Goal: Check status: Check status

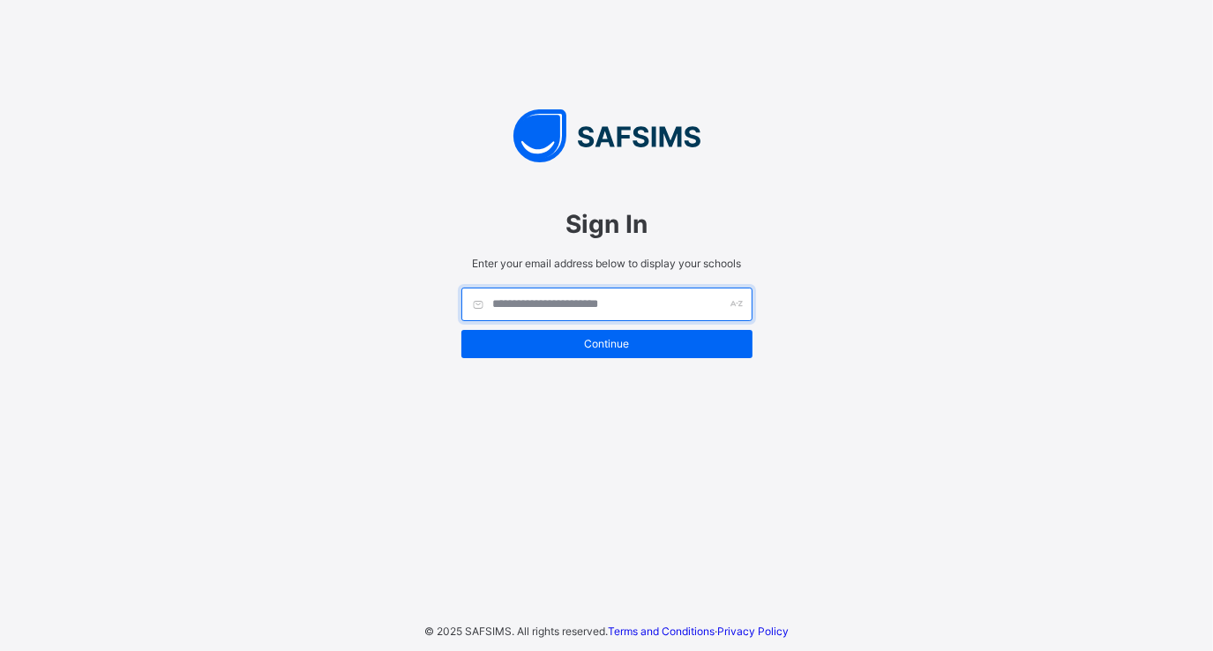
click at [558, 300] on input "text" at bounding box center [607, 305] width 291 height 34
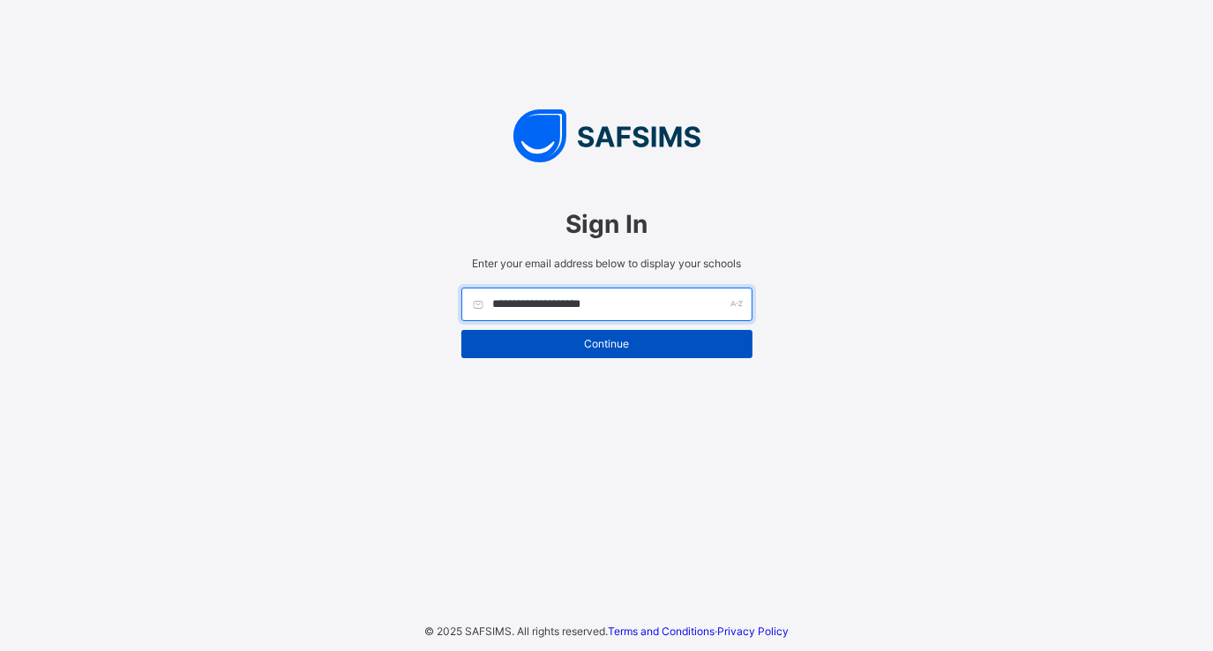
type input "**********"
click at [591, 342] on span "Continue" at bounding box center [607, 343] width 265 height 13
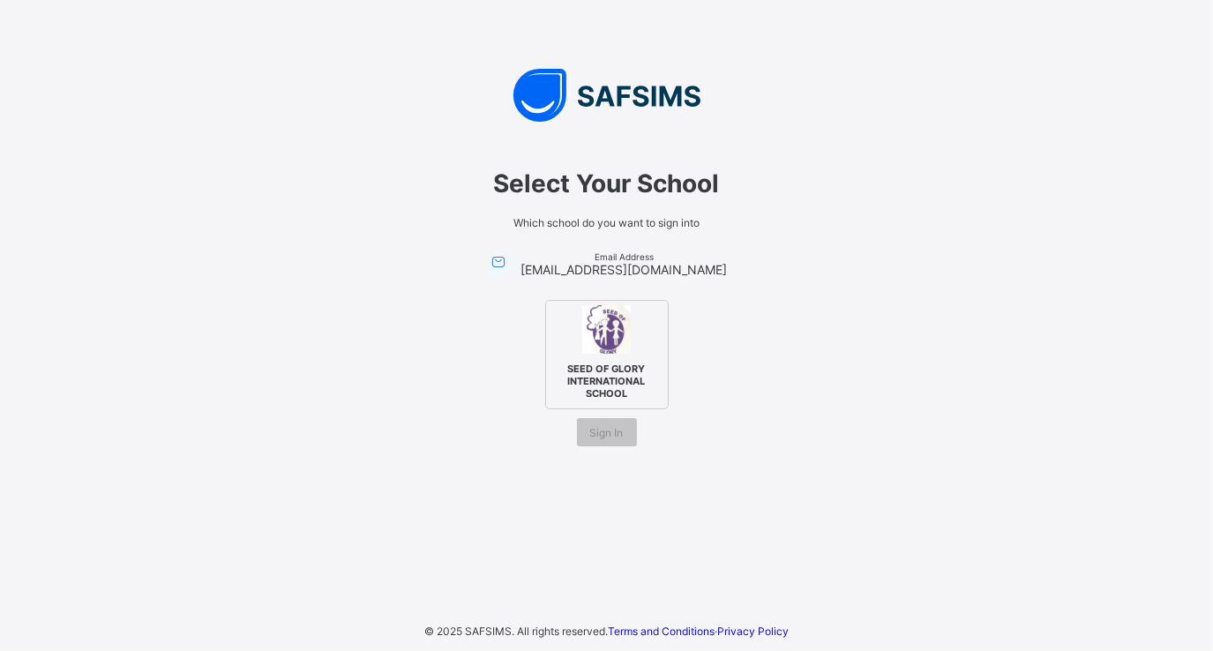
click at [597, 374] on span "SEED OF GLORY INTERNATIONAL SCHOOL" at bounding box center [607, 381] width 108 height 46
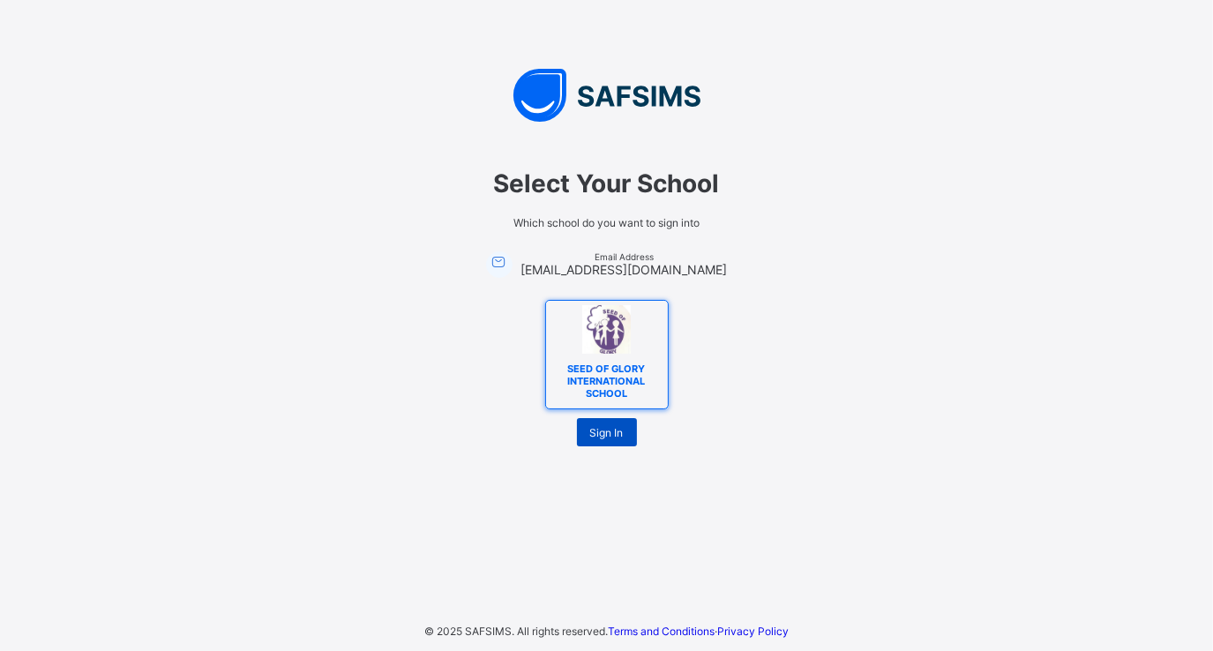
click at [600, 426] on span "Sign In" at bounding box center [607, 432] width 34 height 13
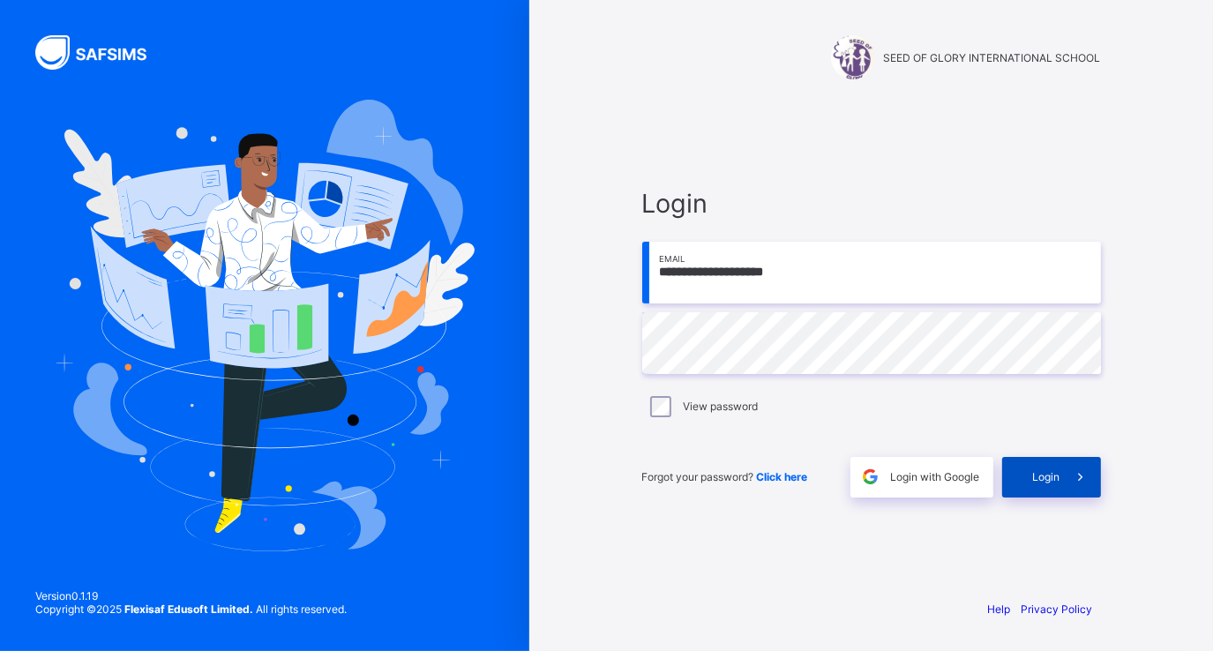
click at [1034, 478] on span "Login" at bounding box center [1046, 476] width 27 height 13
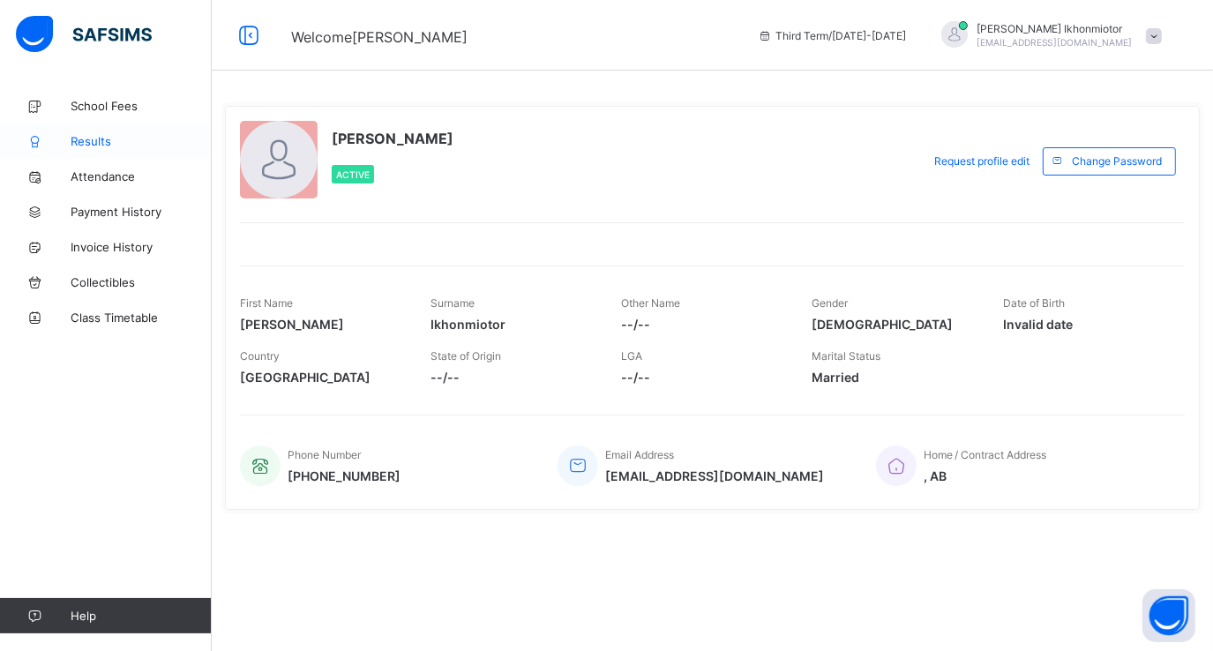
click at [99, 139] on span "Results" at bounding box center [141, 141] width 141 height 14
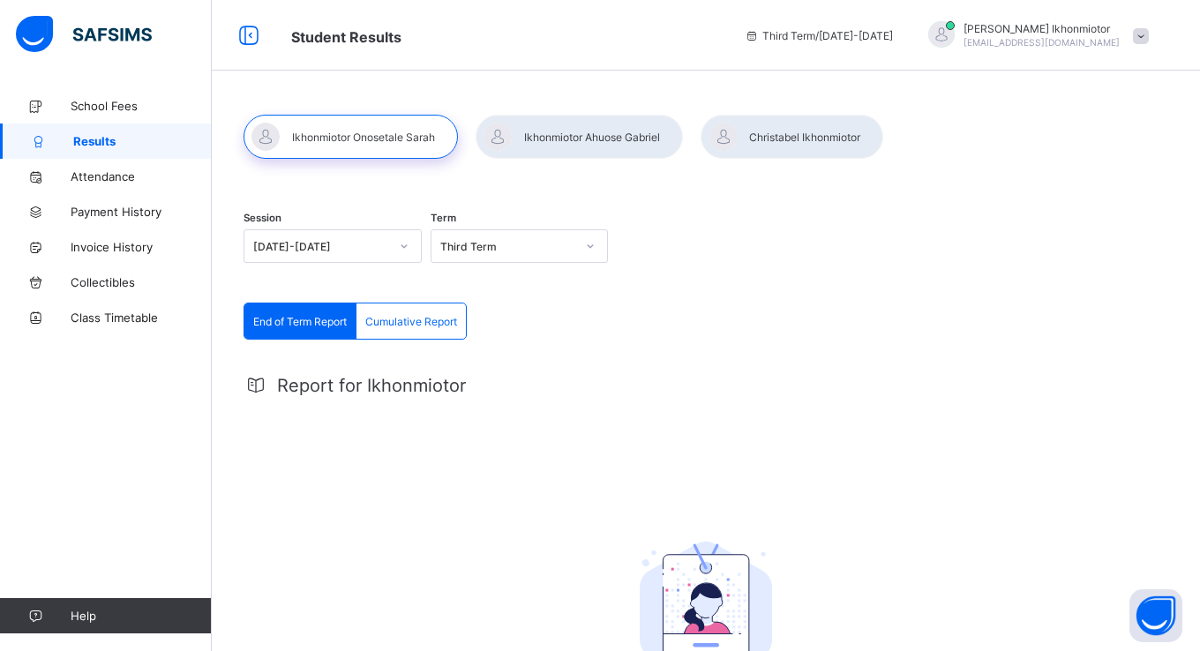
click at [284, 322] on span "End of Term Report" at bounding box center [300, 321] width 94 height 13
click at [295, 317] on span "End of Term Report" at bounding box center [300, 321] width 94 height 13
click at [595, 244] on icon at bounding box center [590, 246] width 11 height 18
click at [537, 282] on div "Third Term" at bounding box center [520, 284] width 177 height 27
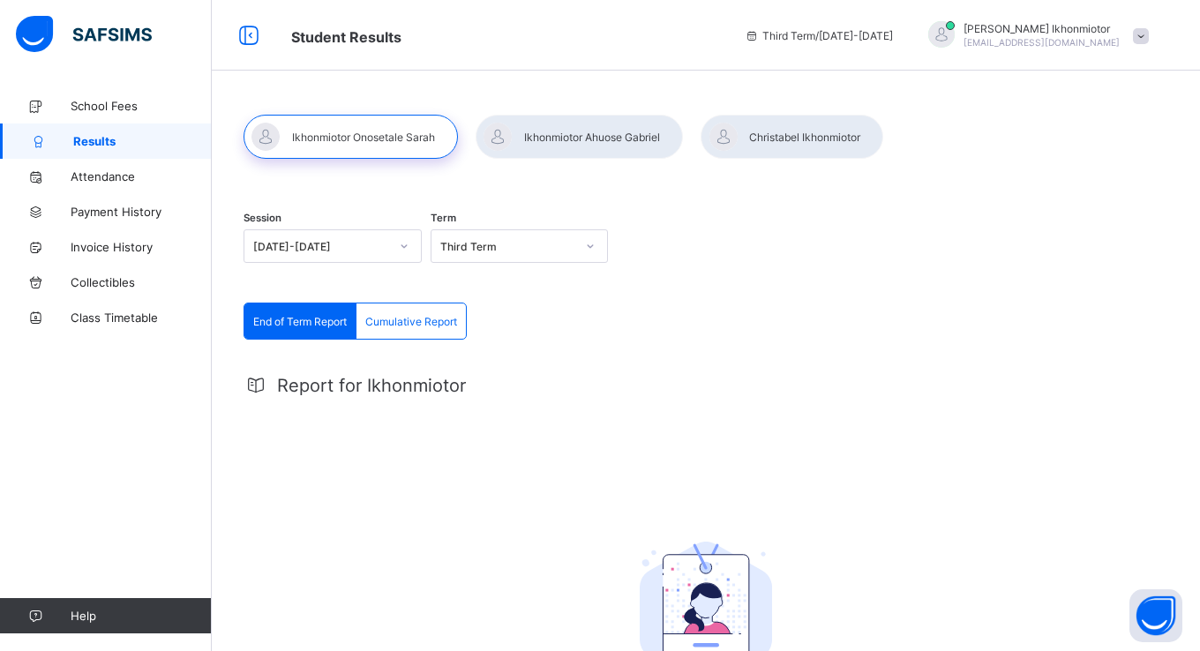
click at [597, 138] on div at bounding box center [579, 137] width 207 height 44
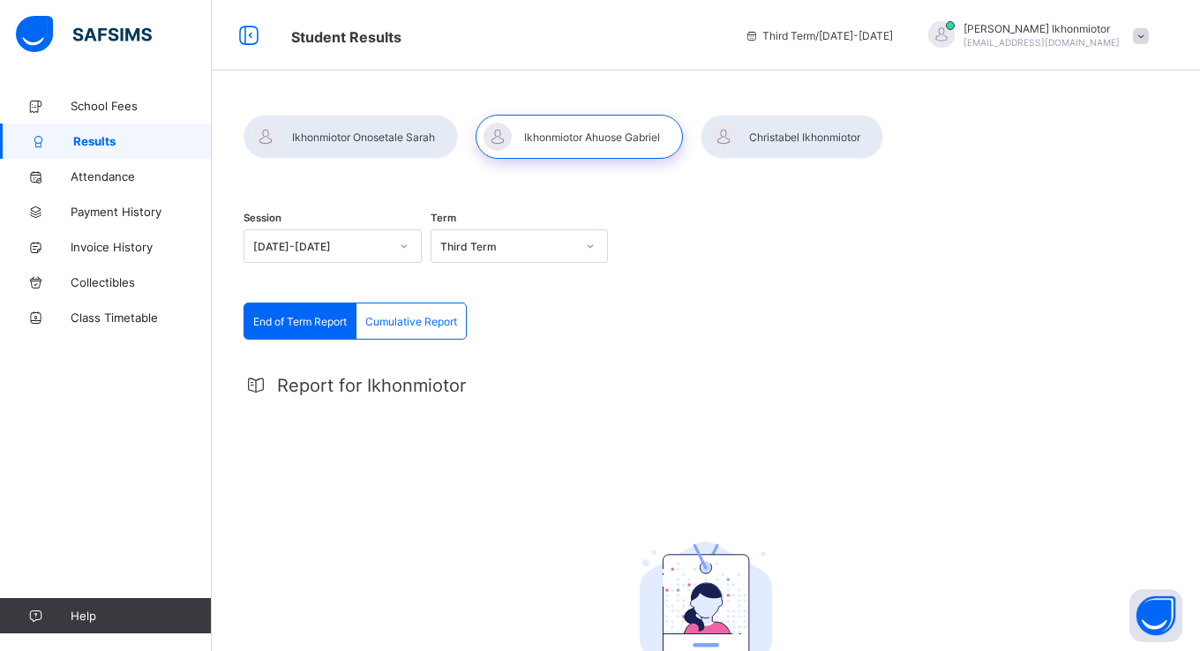
click at [794, 131] on div at bounding box center [792, 137] width 183 height 44
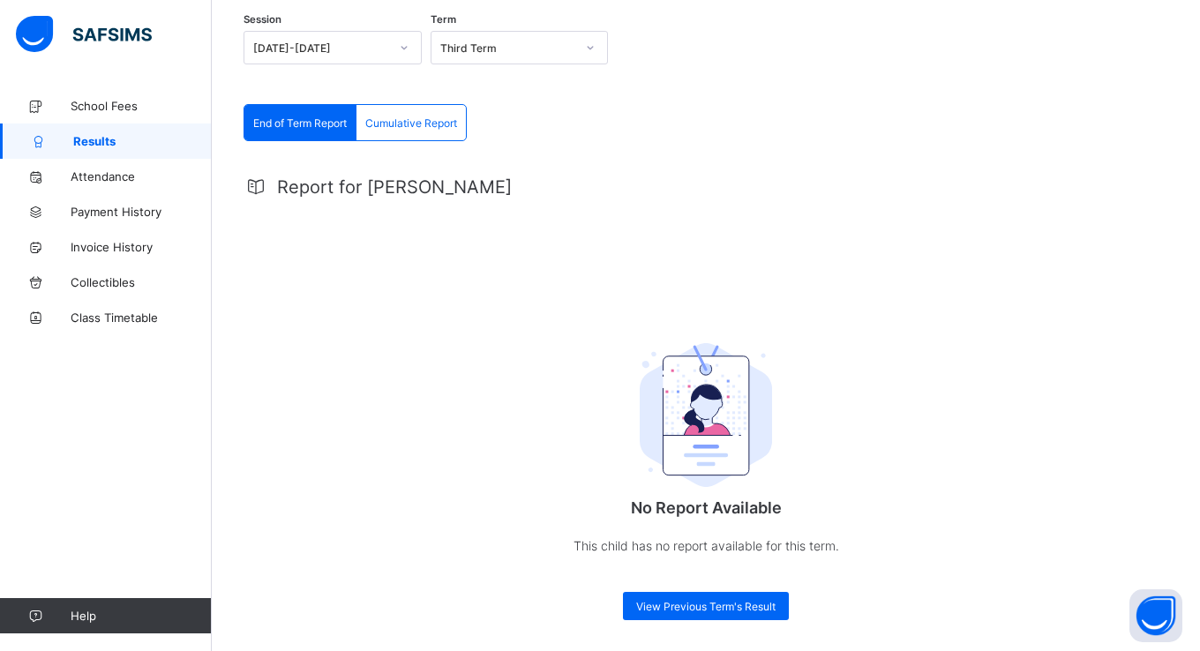
scroll to position [205, 0]
